Goal: Task Accomplishment & Management: Use online tool/utility

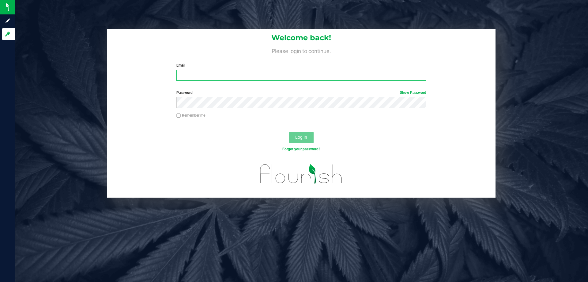
click at [242, 77] on input "Email" at bounding box center [301, 75] width 250 height 11
paste input "Divinations [from [PERSON_NAME]'s acclaimed 2009 effort, Crack the Skye]"
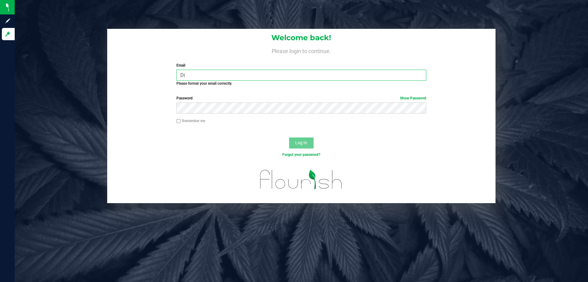
type input "D"
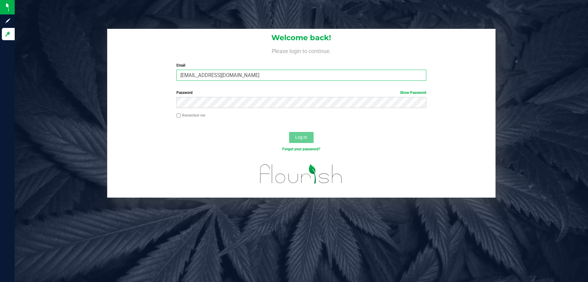
drag, startPoint x: 241, startPoint y: 72, endPoint x: 181, endPoint y: 73, distance: 60.4
click at [181, 73] on input "[EMAIL_ADDRESS][DOMAIN_NAME]" at bounding box center [301, 75] width 250 height 11
type input "[EMAIL_ADDRESS][DOMAIN_NAME]"
click at [289, 132] on button "Log In" at bounding box center [301, 137] width 25 height 11
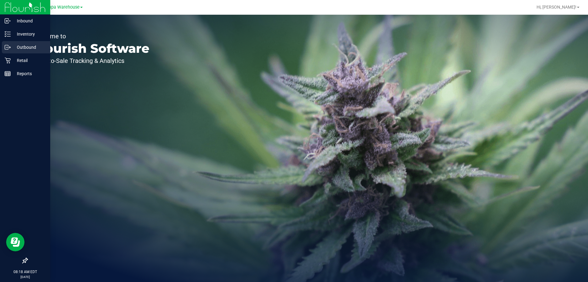
click at [33, 48] on p "Outbound" at bounding box center [29, 46] width 37 height 7
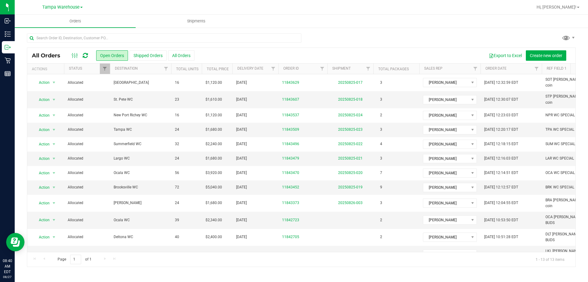
click at [417, 36] on div at bounding box center [301, 40] width 549 height 14
click at [411, 22] on ul "Orders Shipments" at bounding box center [309, 21] width 588 height 13
click at [84, 54] on icon at bounding box center [85, 55] width 5 height 6
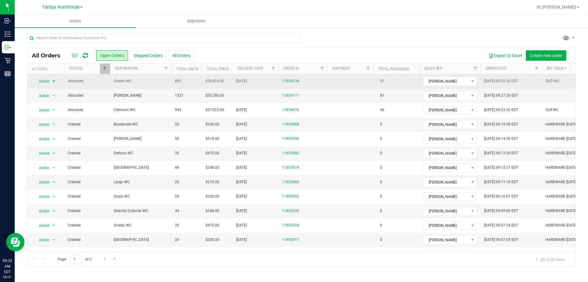
click at [43, 81] on span "Action" at bounding box center [41, 81] width 17 height 9
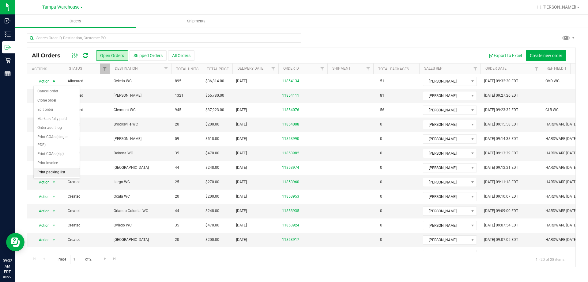
click at [47, 171] on li "Print packing list" at bounding box center [57, 172] width 46 height 9
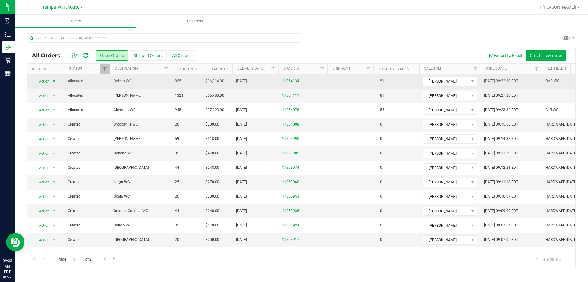
click at [42, 79] on span "Action" at bounding box center [41, 81] width 17 height 9
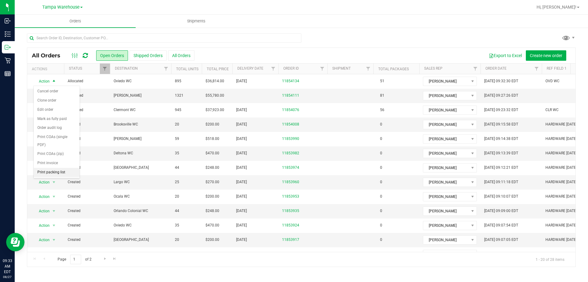
click at [50, 171] on li "Print packing list" at bounding box center [57, 172] width 46 height 9
